Goal: Task Accomplishment & Management: Manage account settings

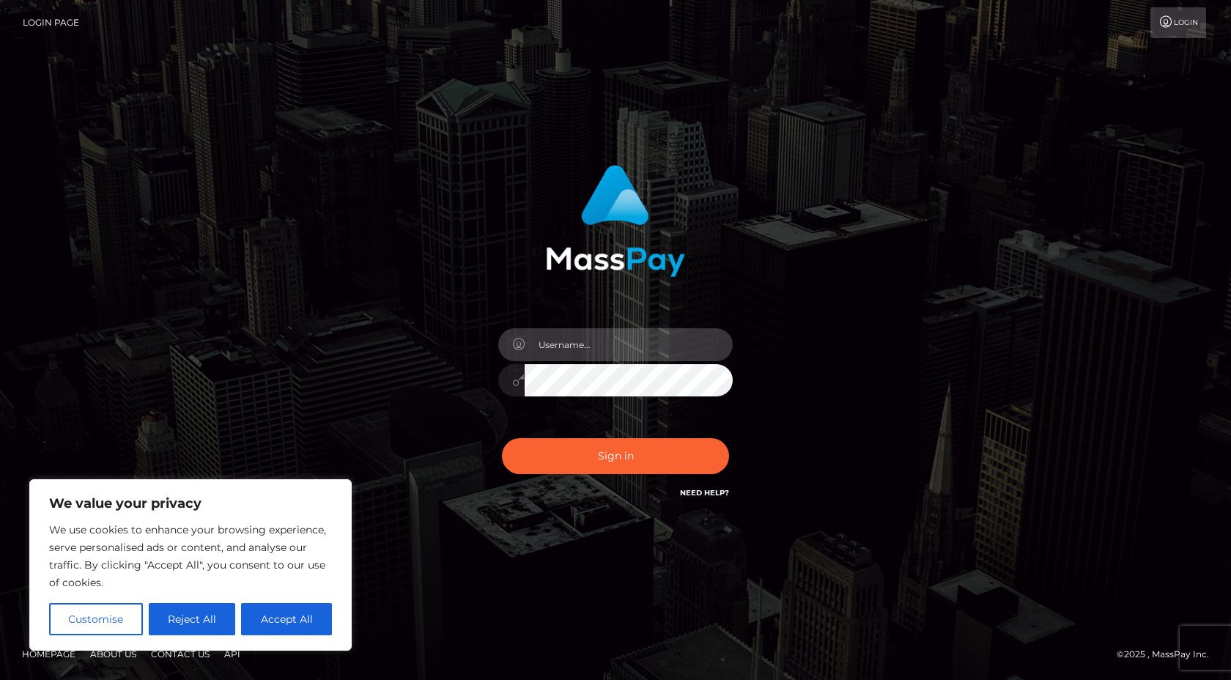
click at [600, 345] on input "text" at bounding box center [629, 344] width 208 height 33
type input "[EMAIL_ADDRESS][DOMAIN_NAME]"
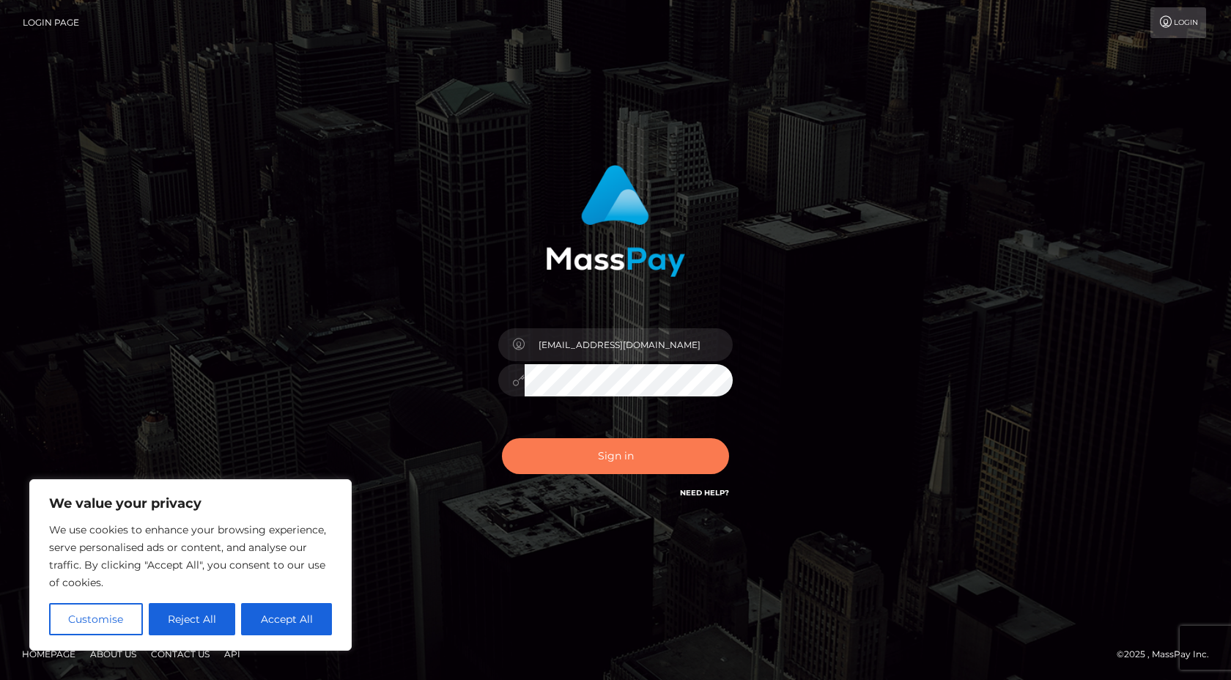
click at [652, 457] on button "Sign in" at bounding box center [615, 456] width 227 height 36
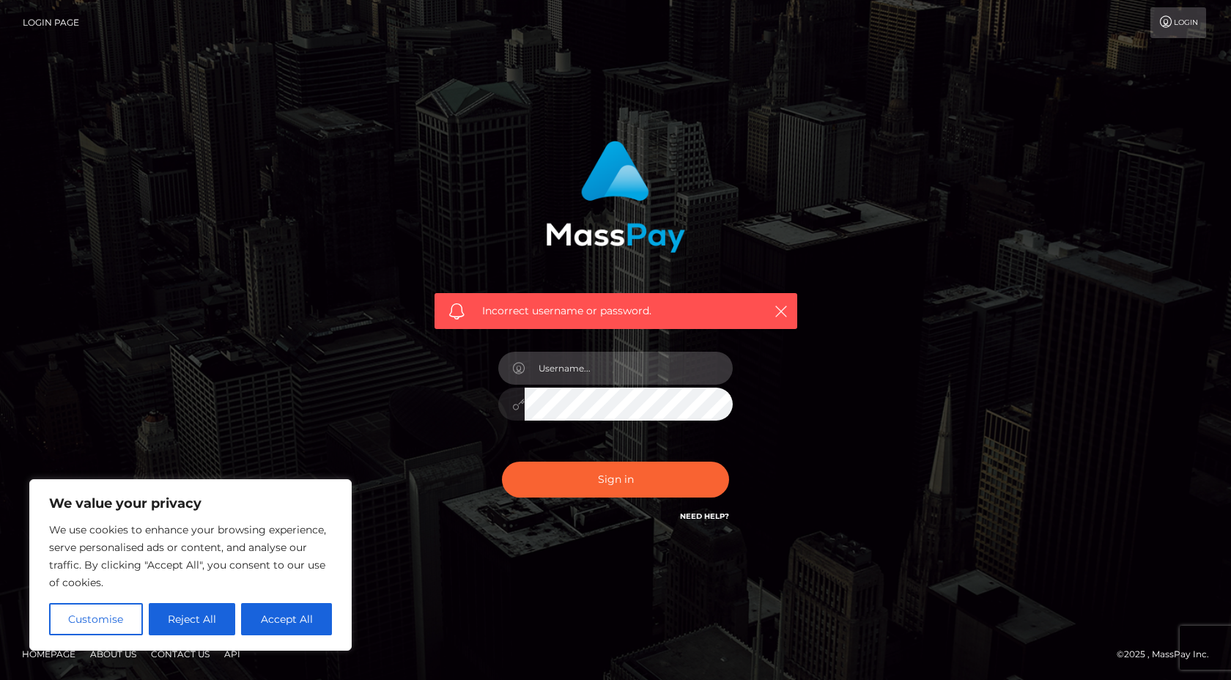
click at [589, 369] on input "text" at bounding box center [629, 368] width 208 height 33
type input "[EMAIL_ADDRESS][DOMAIN_NAME]"
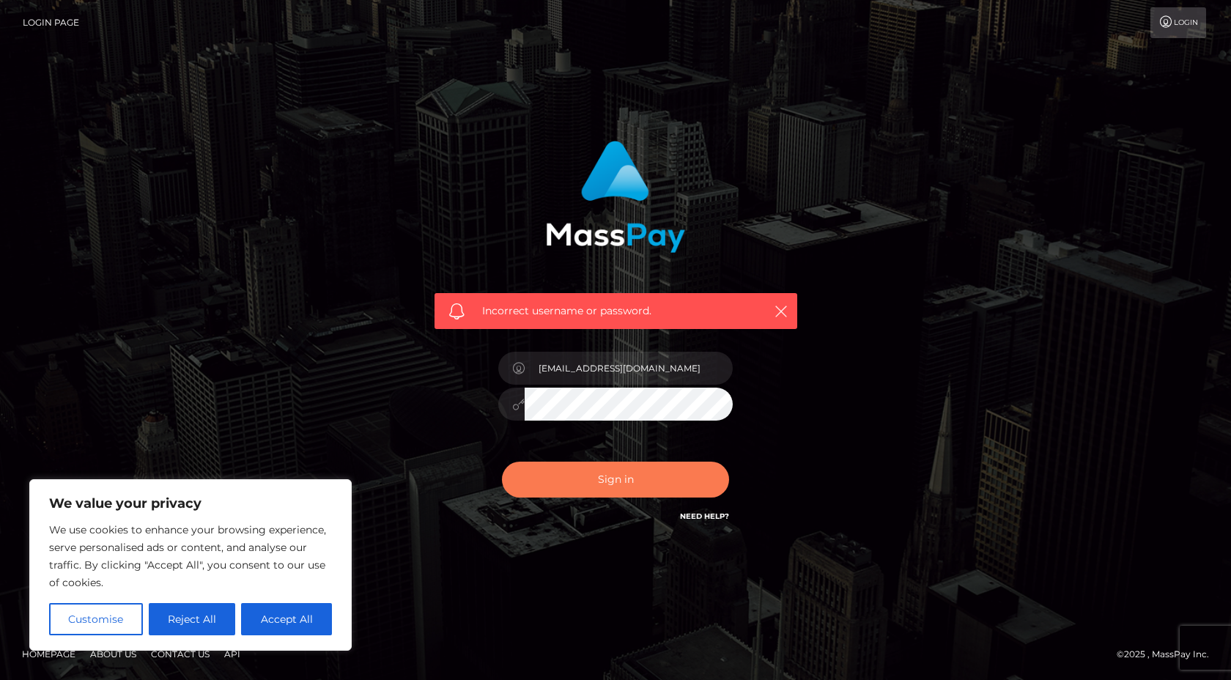
click at [547, 473] on button "Sign in" at bounding box center [615, 480] width 227 height 36
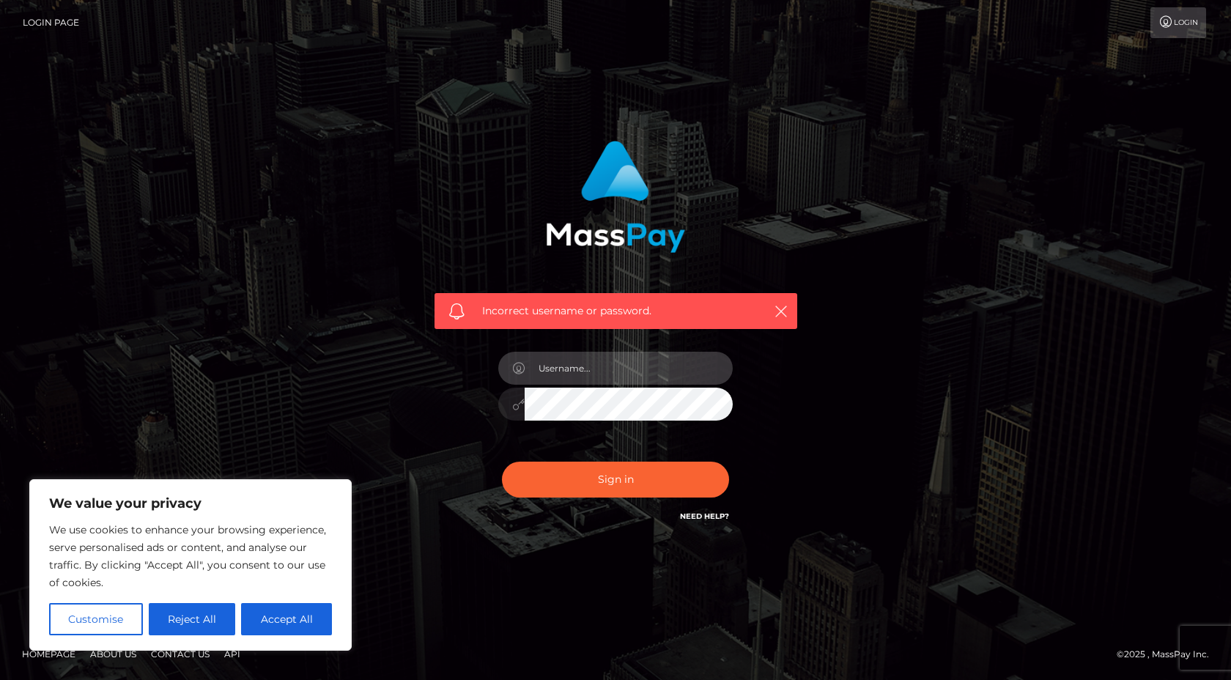
click at [584, 370] on input "text" at bounding box center [629, 368] width 208 height 33
type input "quokkafuzz@gmail.com"
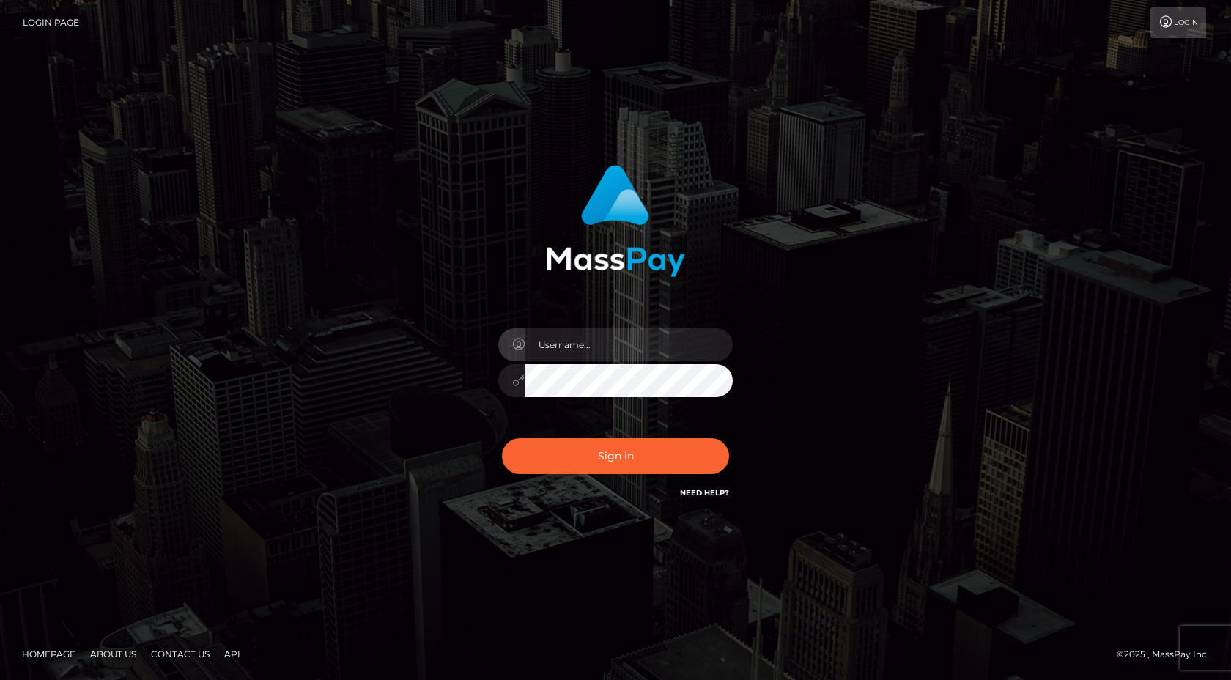
click at [611, 339] on input "text" at bounding box center [629, 344] width 208 height 33
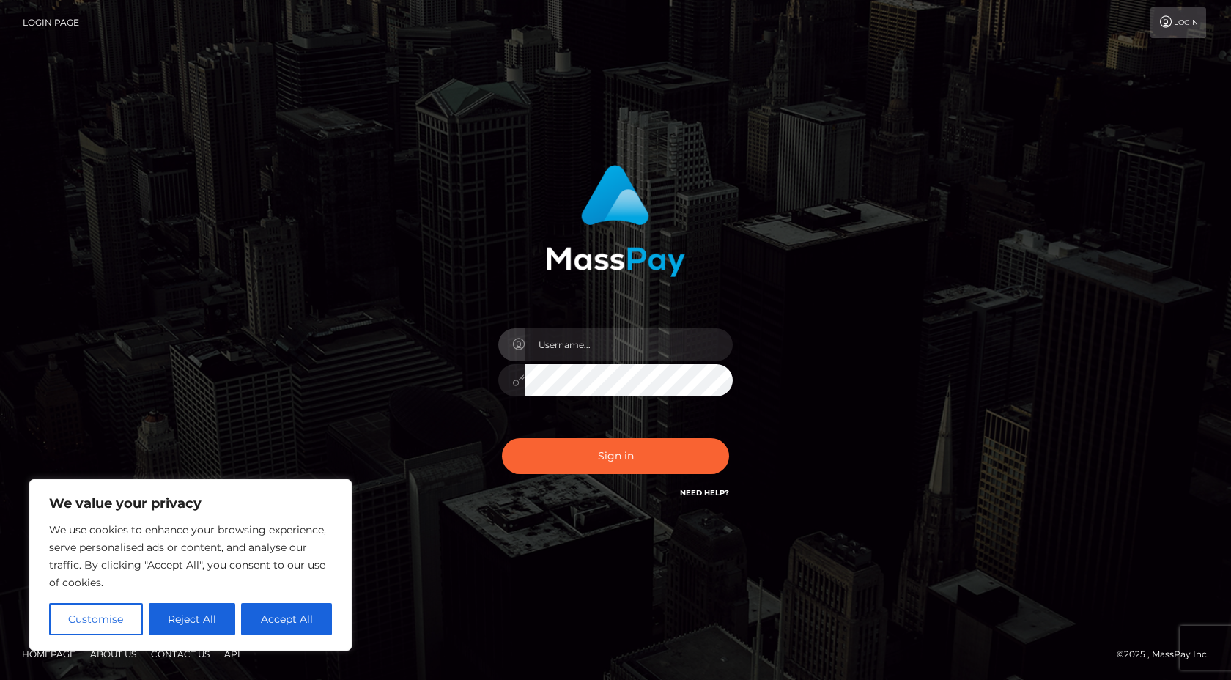
type input "[EMAIL_ADDRESS][DOMAIN_NAME]"
click at [613, 454] on button "Sign in" at bounding box center [615, 456] width 227 height 36
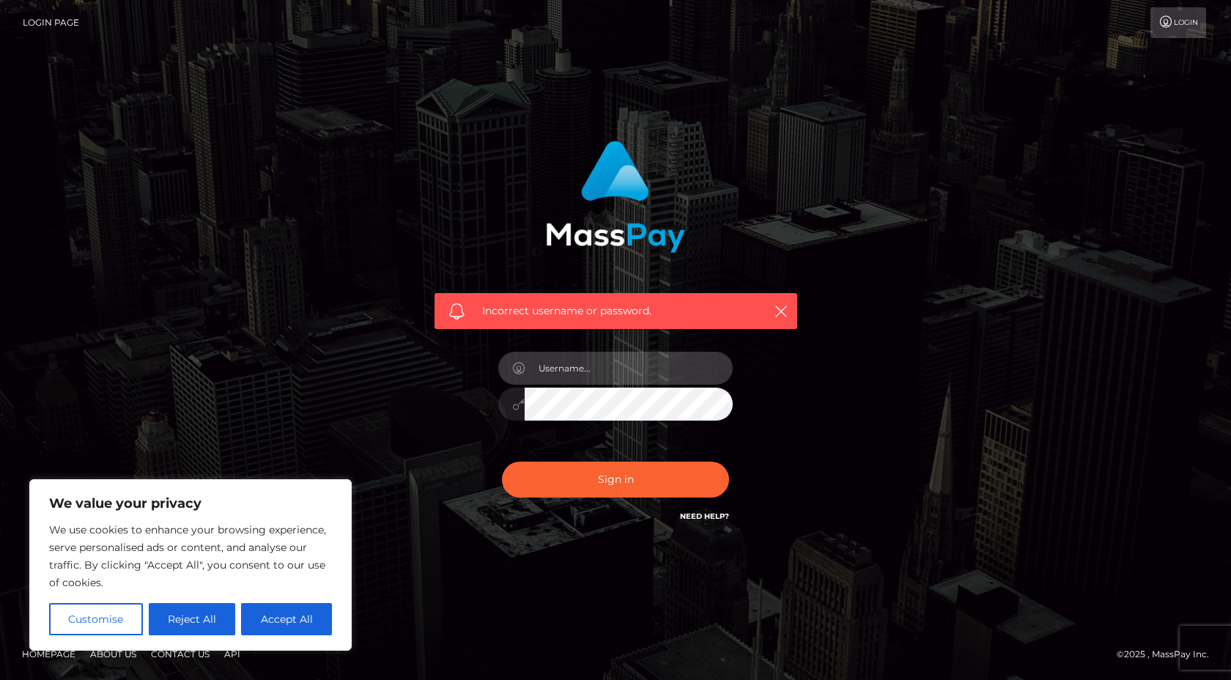
click at [634, 356] on input "text" at bounding box center [629, 368] width 208 height 33
type input "quokkafuzz@gmail.com"
click at [690, 545] on form "Incorrect username or password. quokkafuzz@gmail.com" at bounding box center [616, 340] width 385 height 421
click at [702, 513] on link "Need Help?" at bounding box center [704, 517] width 49 height 10
click at [201, 622] on button "Reject All" at bounding box center [192, 619] width 87 height 32
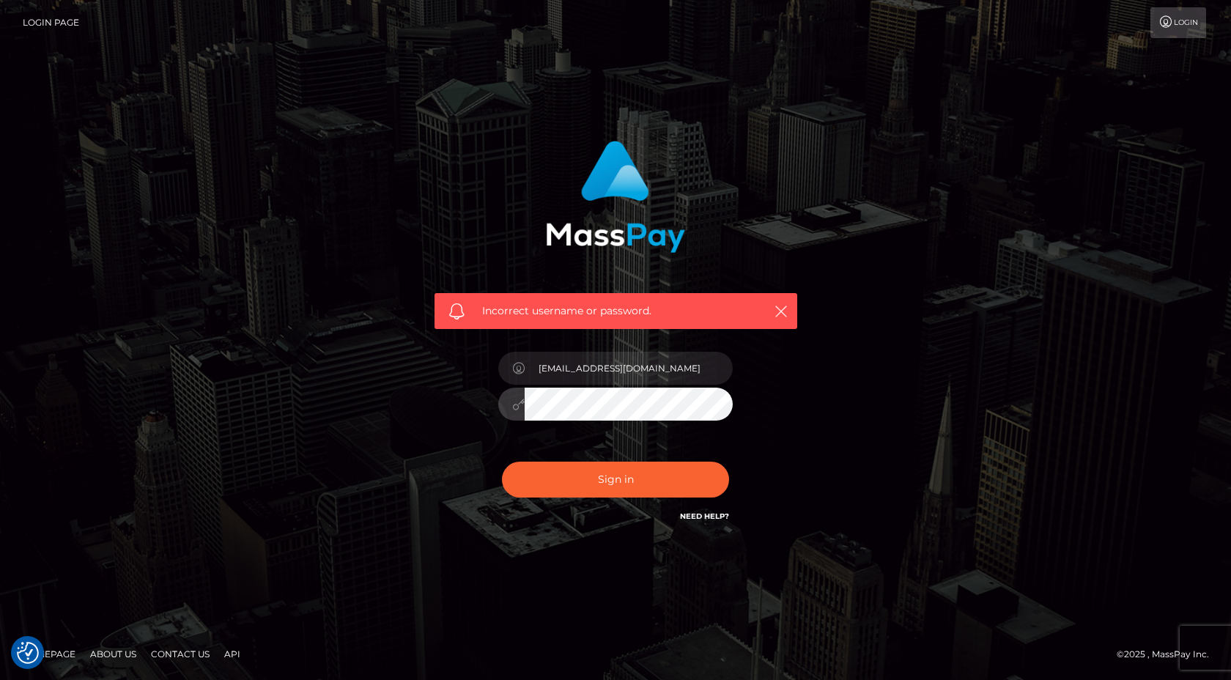
click at [436, 399] on div "Incorrect username or password. quokkafuzz@gmail.com" at bounding box center [616, 333] width 385 height 407
click at [502, 462] on button "Sign in" at bounding box center [615, 480] width 227 height 36
click at [1195, 30] on link "Login" at bounding box center [1179, 22] width 56 height 31
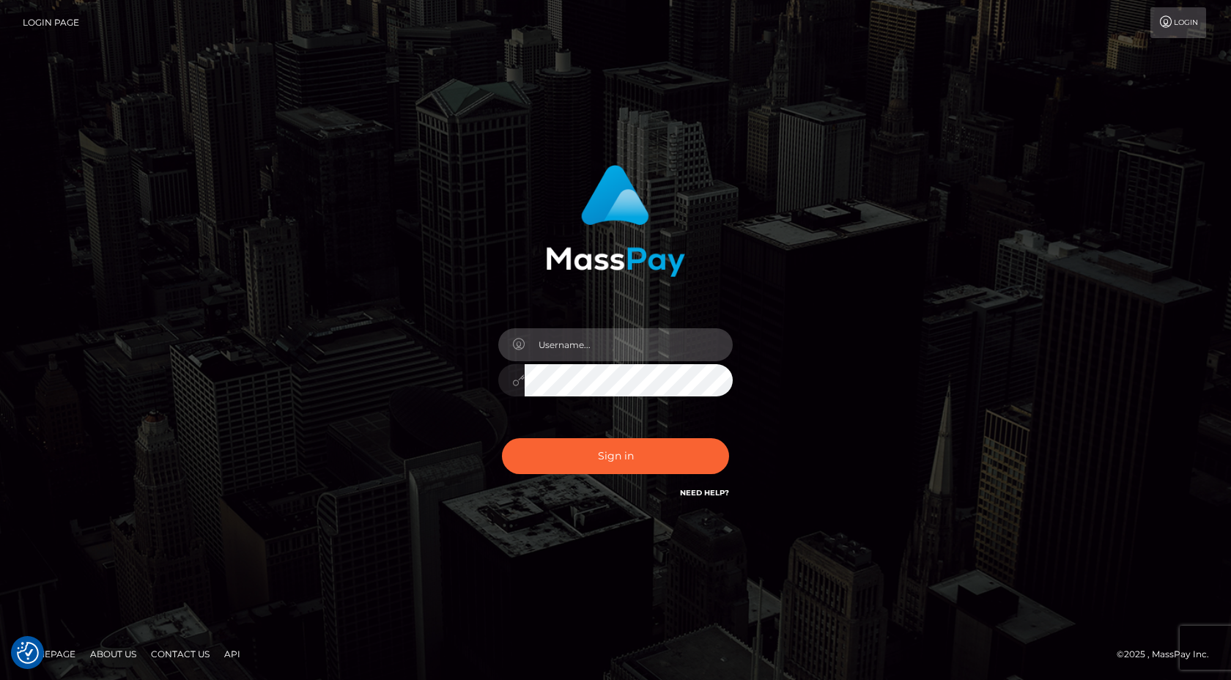
click at [649, 352] on input "text" at bounding box center [629, 344] width 208 height 33
type input "[EMAIL_ADDRESS][DOMAIN_NAME]"
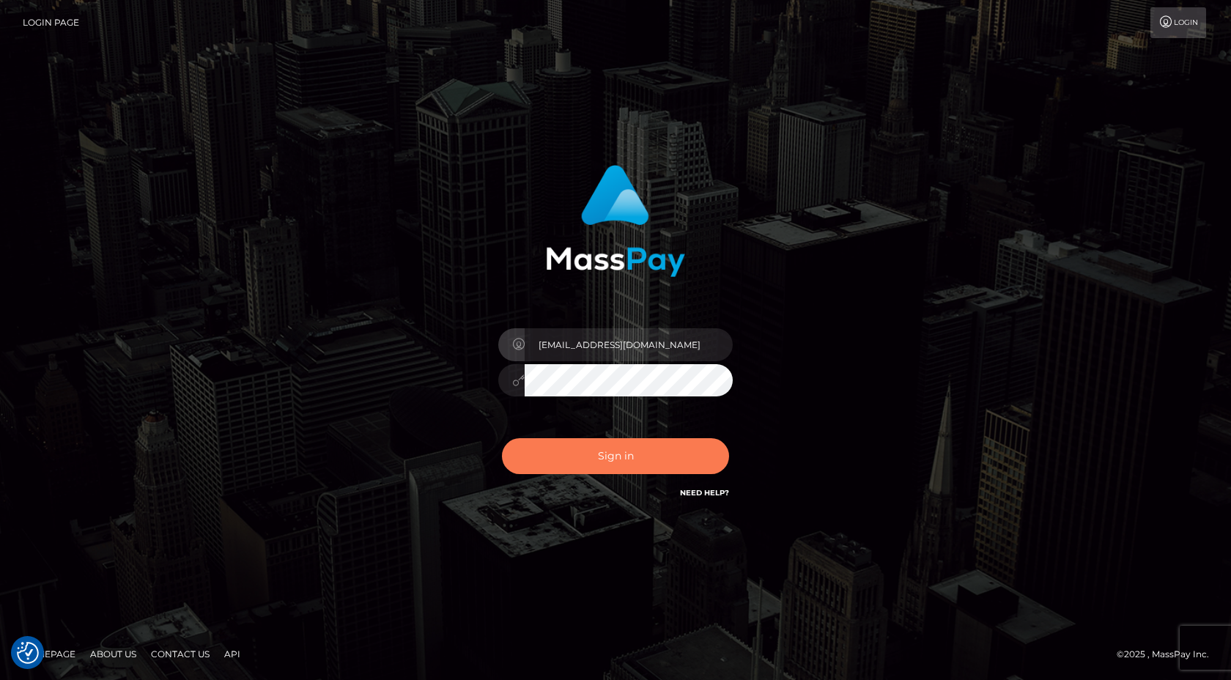
click at [650, 454] on button "Sign in" at bounding box center [615, 456] width 227 height 36
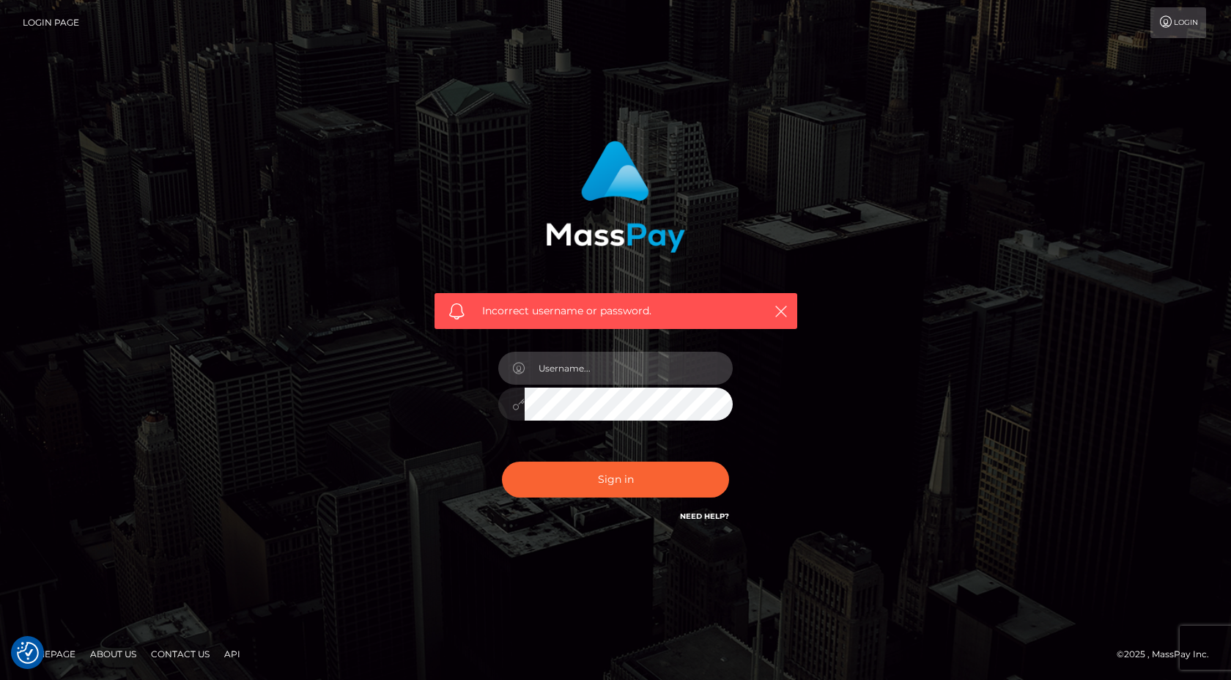
click at [610, 367] on input "text" at bounding box center [629, 368] width 208 height 33
click at [256, 643] on footer "Homepage About Us Contact Us API © 2025 , MassPay Inc." at bounding box center [615, 654] width 1231 height 51
click at [632, 211] on img at bounding box center [615, 197] width 139 height 112
click at [621, 186] on img at bounding box center [615, 197] width 139 height 112
click at [615, 251] on img at bounding box center [615, 197] width 139 height 112
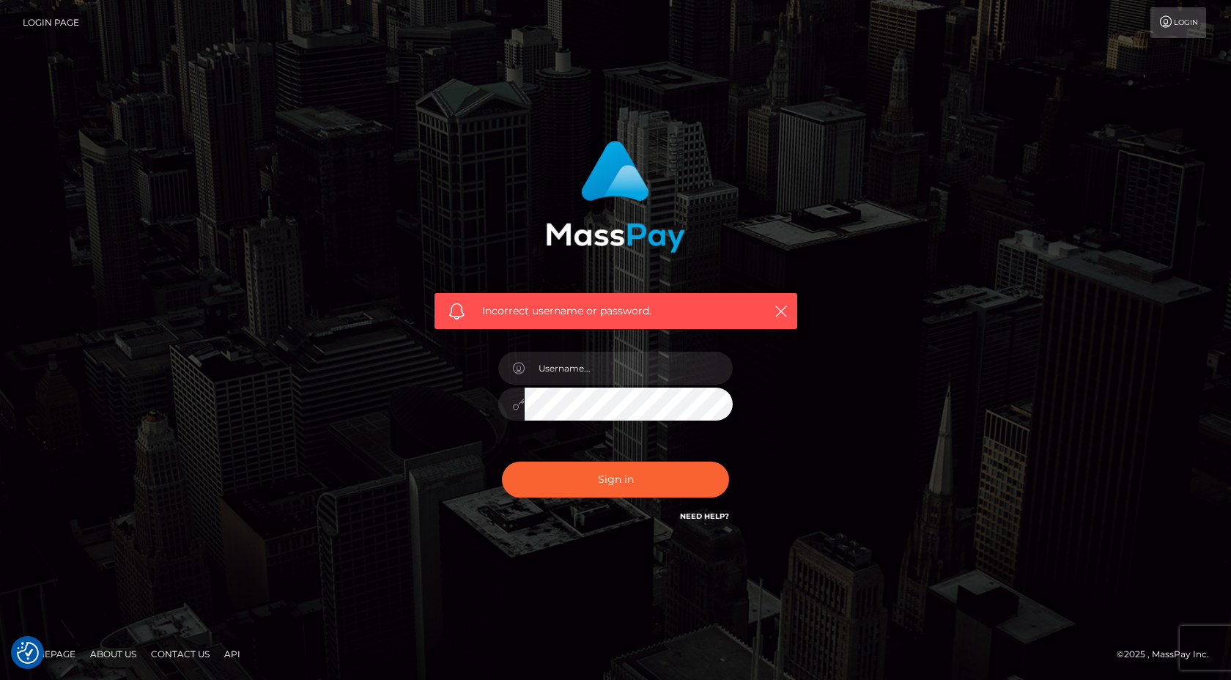
click at [46, 24] on link "Login Page" at bounding box center [51, 22] width 56 height 31
